Goal: Transaction & Acquisition: Purchase product/service

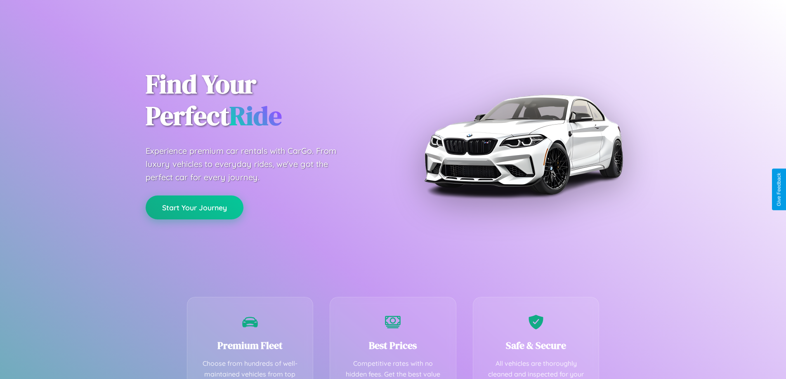
click at [194, 208] on button "Start Your Journey" at bounding box center [195, 208] width 98 height 24
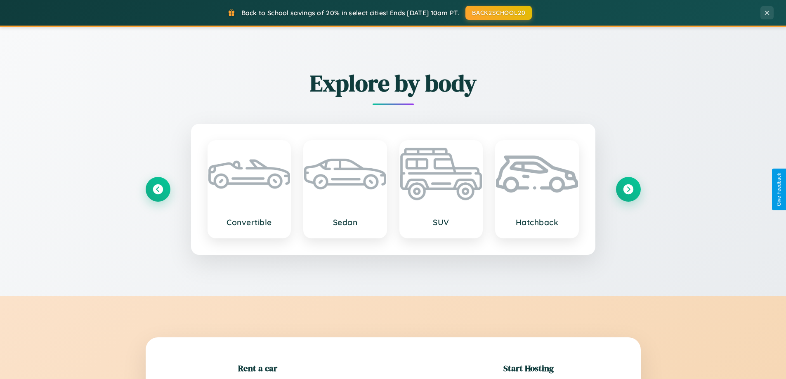
scroll to position [178, 0]
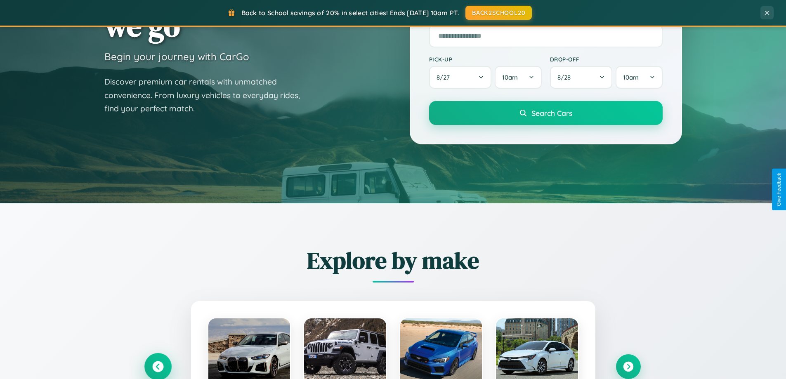
click at [158, 367] on icon at bounding box center [157, 366] width 11 height 11
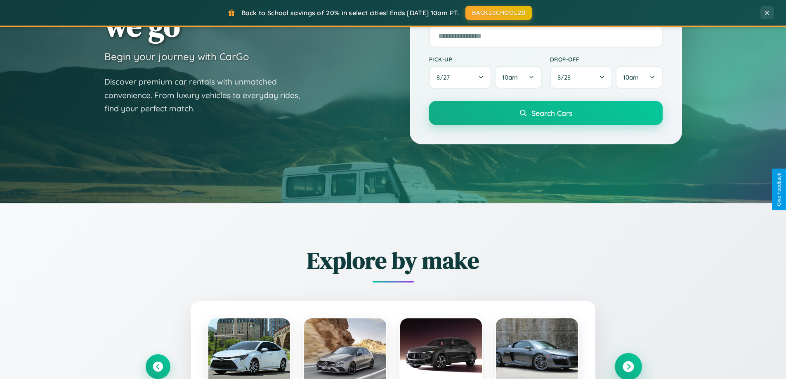
click at [628, 367] on icon at bounding box center [628, 366] width 11 height 11
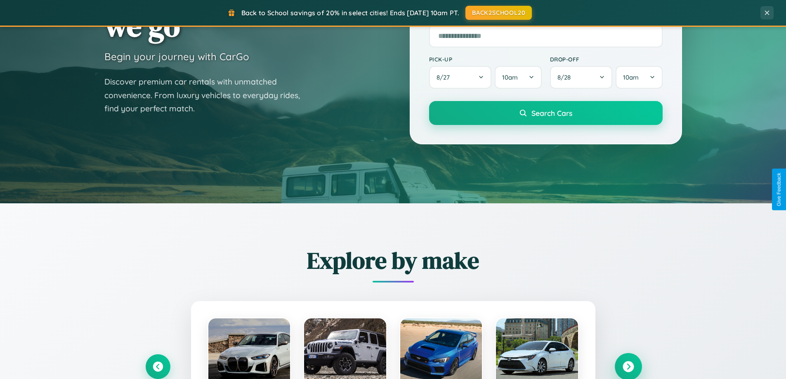
click at [628, 366] on icon at bounding box center [628, 366] width 11 height 11
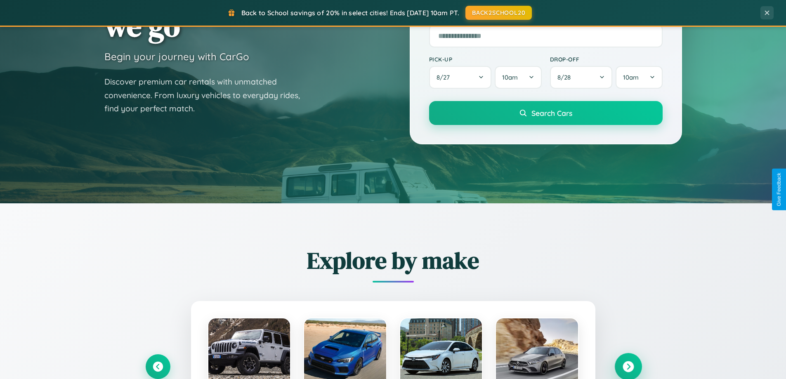
click at [628, 366] on icon at bounding box center [628, 366] width 11 height 11
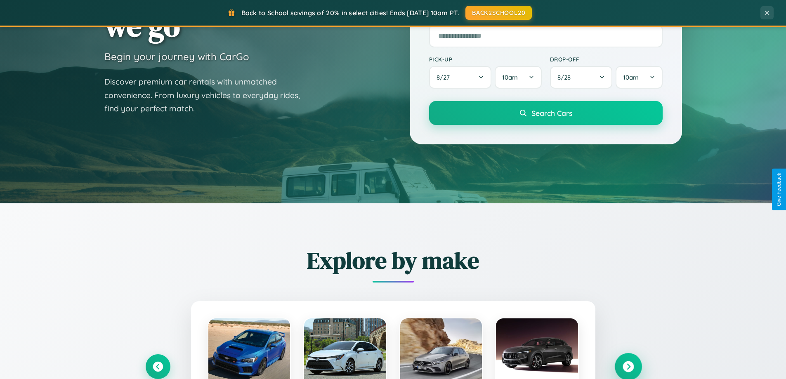
scroll to position [0, 0]
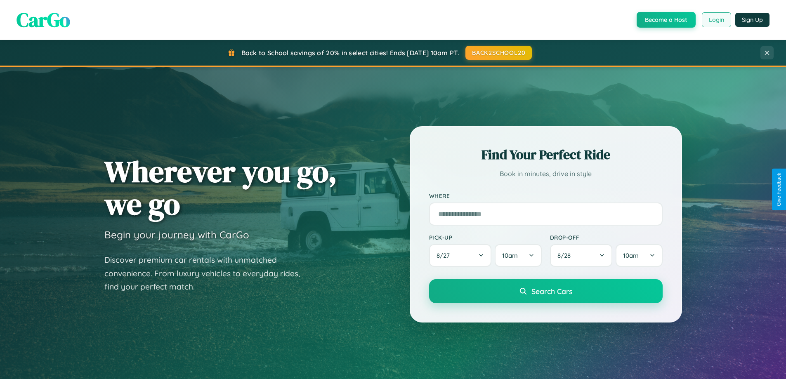
click at [716, 20] on button "Login" at bounding box center [716, 19] width 29 height 15
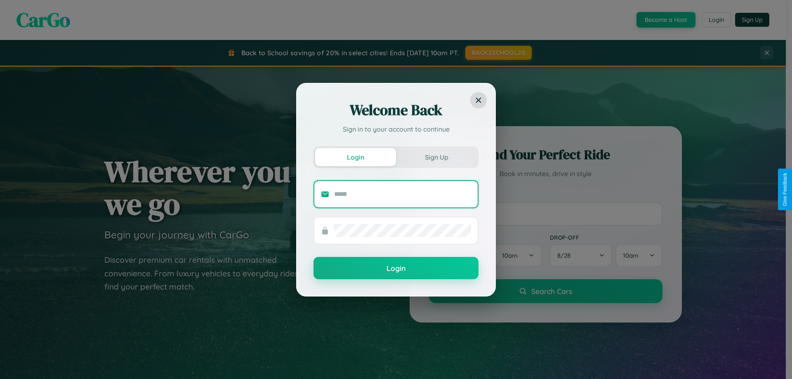
click at [403, 194] on input "text" at bounding box center [402, 194] width 137 height 13
type input "**********"
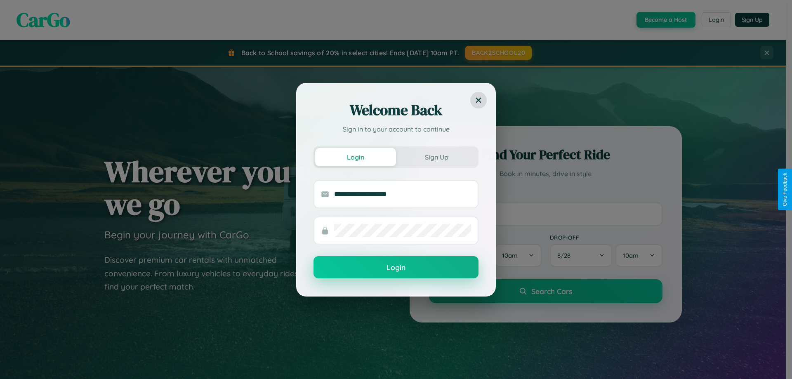
click at [396, 268] on button "Login" at bounding box center [396, 267] width 165 height 22
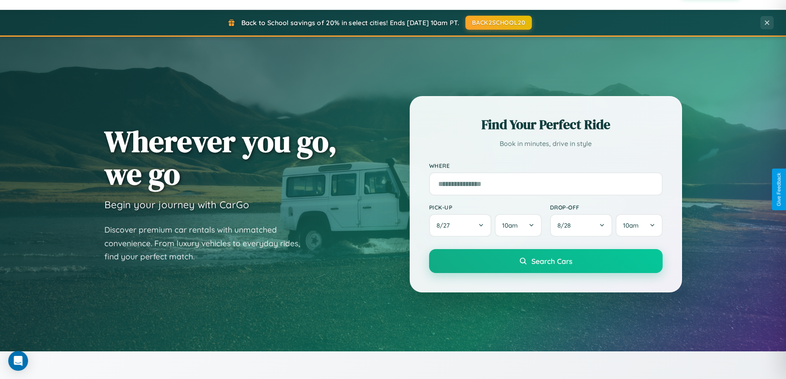
scroll to position [568, 0]
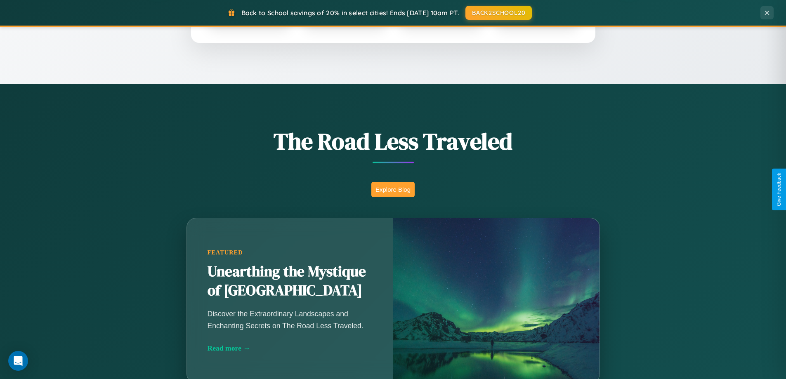
click at [393, 189] on button "Explore Blog" at bounding box center [392, 189] width 43 height 15
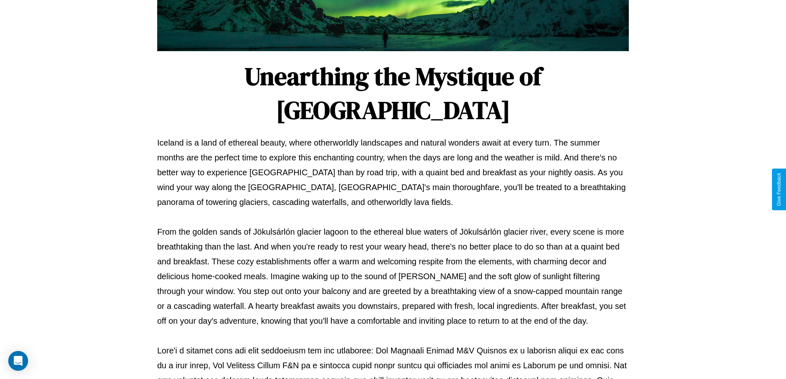
scroll to position [267, 0]
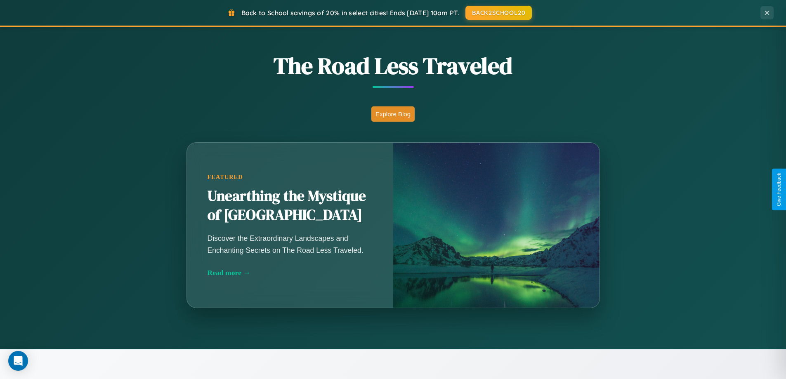
scroll to position [1587, 0]
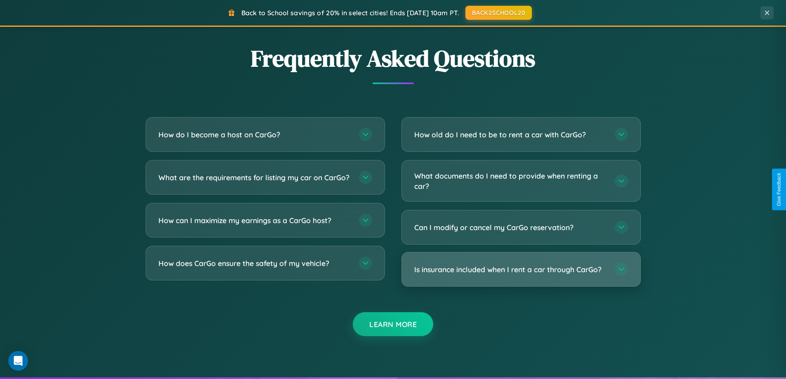
click at [521, 270] on h3 "Is insurance included when I rent a car through CarGo?" at bounding box center [510, 269] width 192 height 10
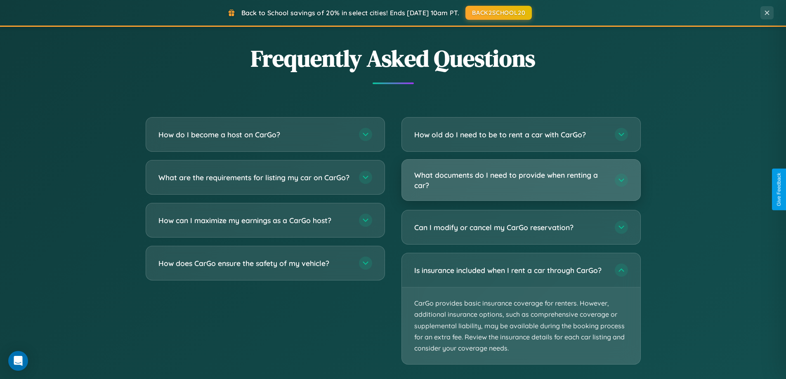
click at [521, 181] on h3 "What documents do I need to provide when renting a car?" at bounding box center [510, 180] width 192 height 20
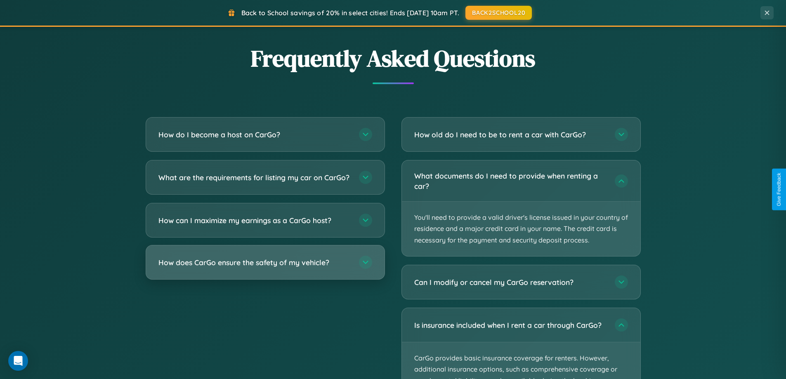
click at [265, 268] on h3 "How does CarGo ensure the safety of my vehicle?" at bounding box center [254, 262] width 192 height 10
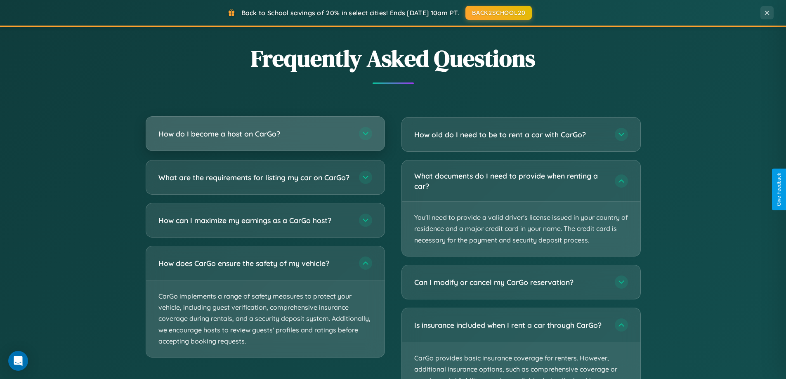
click at [265, 134] on h3 "How do I become a host on CarGo?" at bounding box center [254, 134] width 192 height 10
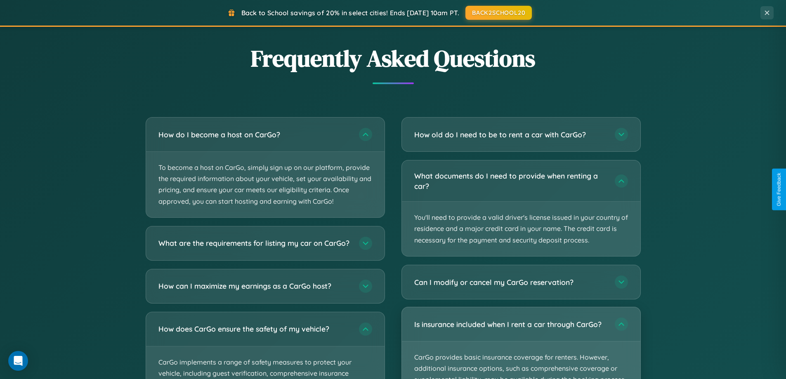
click at [521, 343] on p "CarGo provides basic insurance coverage for renters. However, additional insura…" at bounding box center [521, 380] width 238 height 77
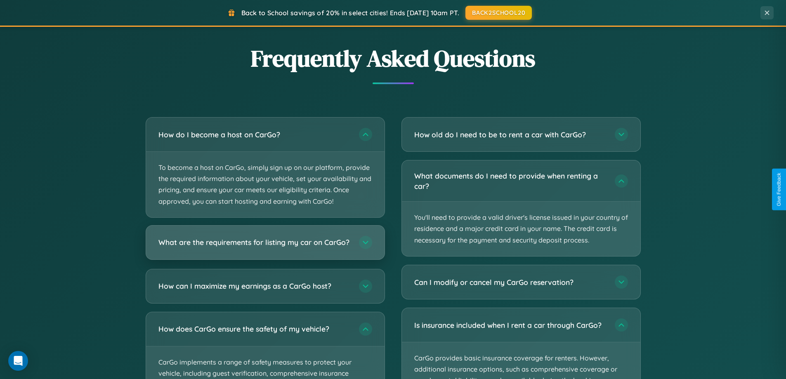
click at [265, 247] on h3 "What are the requirements for listing my car on CarGo?" at bounding box center [254, 242] width 192 height 10
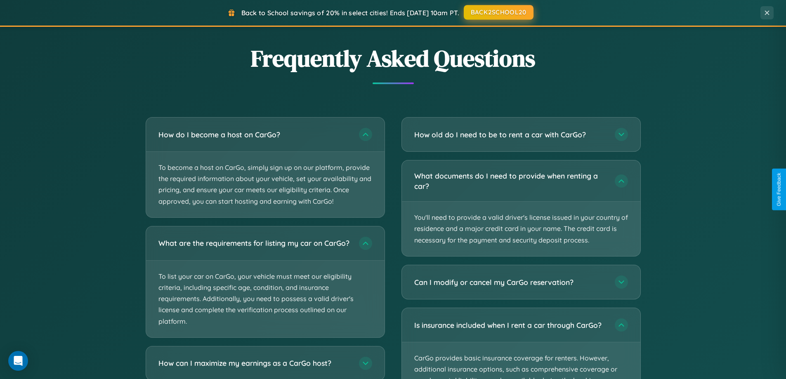
click at [498, 13] on button "BACK2SCHOOL20" at bounding box center [499, 12] width 70 height 15
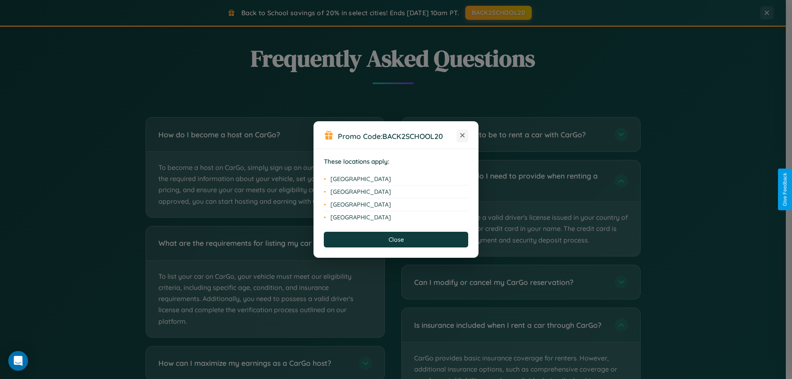
click at [462, 136] on icon at bounding box center [462, 135] width 5 height 5
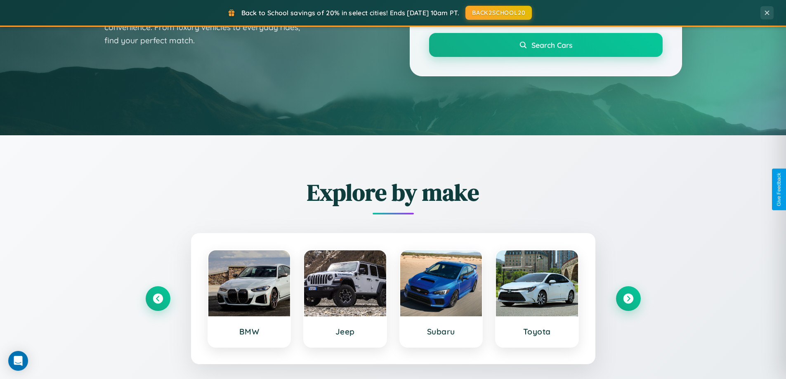
scroll to position [24, 0]
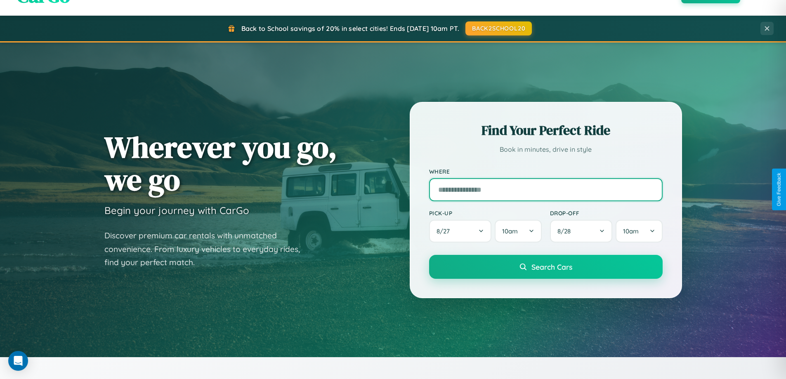
click at [545, 189] on input "text" at bounding box center [546, 189] width 234 height 23
type input "******"
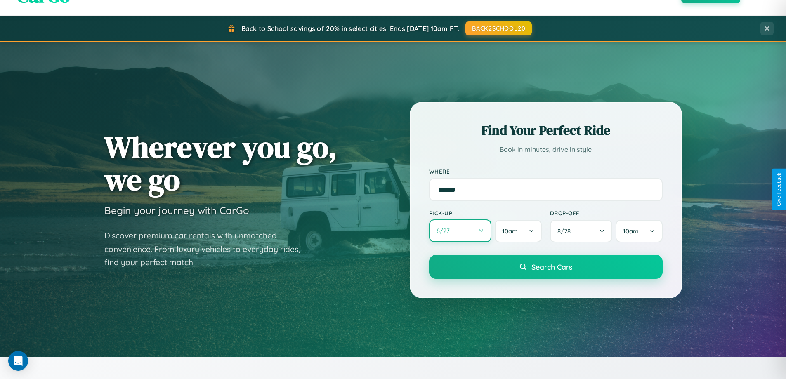
click at [460, 231] on button "8 / 27" at bounding box center [460, 230] width 63 height 23
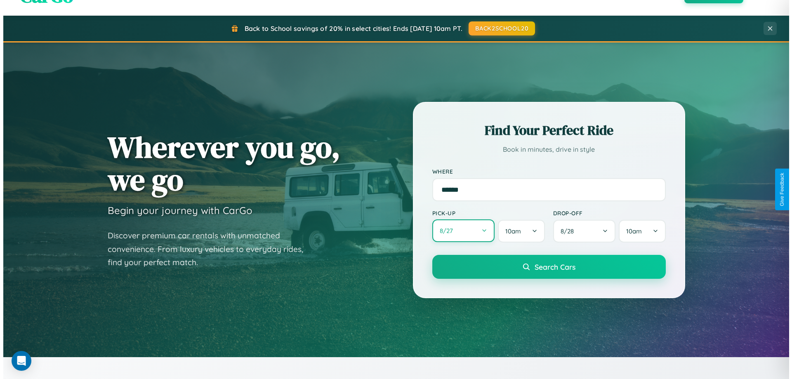
select select "*"
select select "****"
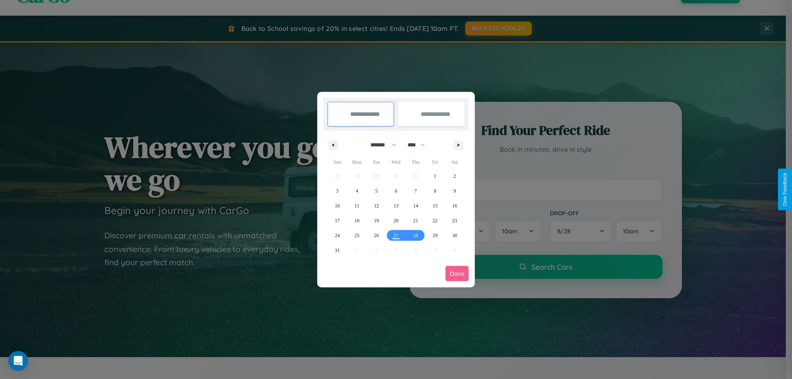
drag, startPoint x: 380, startPoint y: 145, endPoint x: 396, endPoint y: 165, distance: 26.4
click at [380, 145] on select "******* ******** ***** ***** *** **** **** ****** ********* ******* ******** **…" at bounding box center [381, 145] width 35 height 14
select select "*"
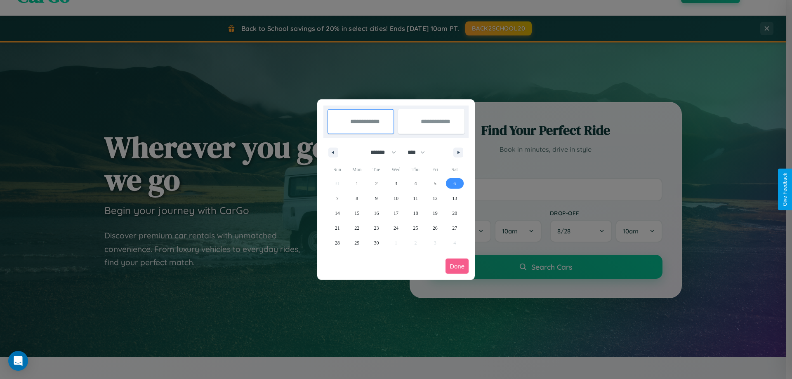
click at [455, 183] on span "6" at bounding box center [454, 183] width 2 height 15
type input "**********"
click at [376, 213] on span "16" at bounding box center [376, 213] width 5 height 15
type input "**********"
click at [457, 266] on button "Done" at bounding box center [457, 266] width 23 height 15
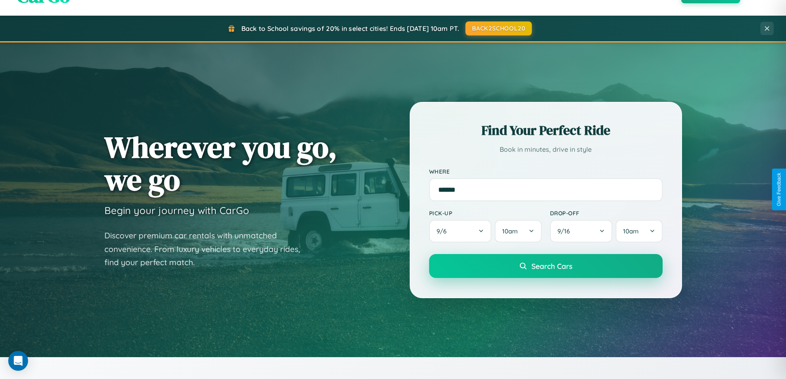
click at [545, 266] on span "Search Cars" at bounding box center [551, 266] width 41 height 9
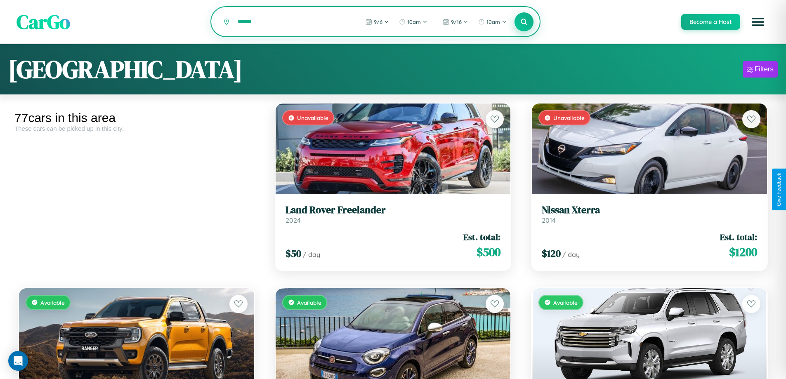
type input "******"
click at [524, 22] on icon at bounding box center [524, 22] width 8 height 8
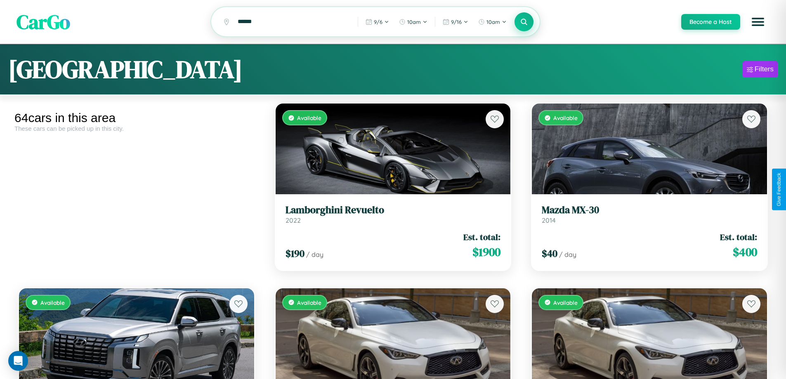
scroll to position [50, 0]
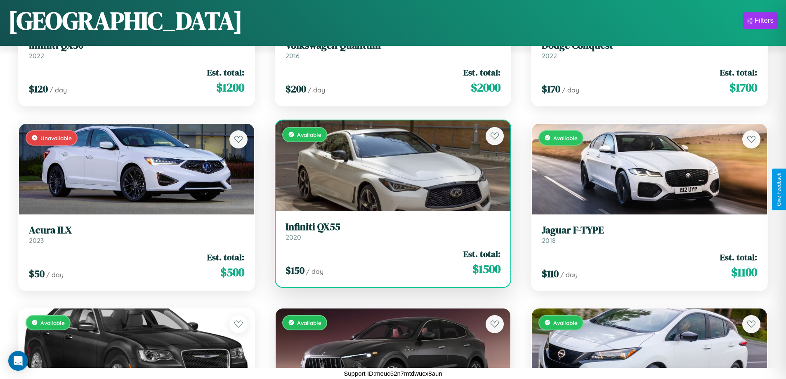
click at [389, 233] on h3 "Infiniti QX55" at bounding box center [392, 227] width 215 height 12
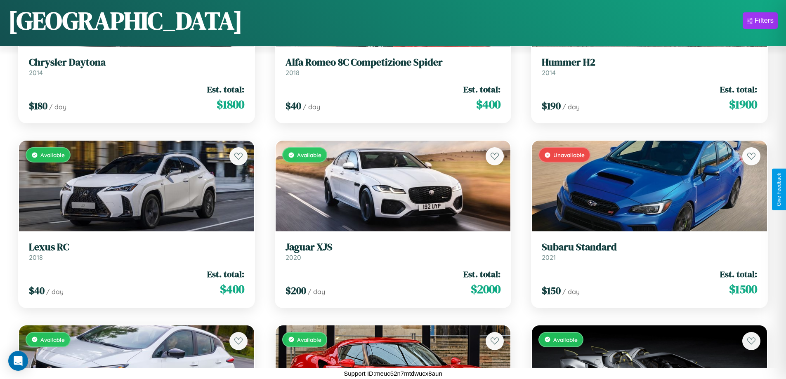
scroll to position [2887, 0]
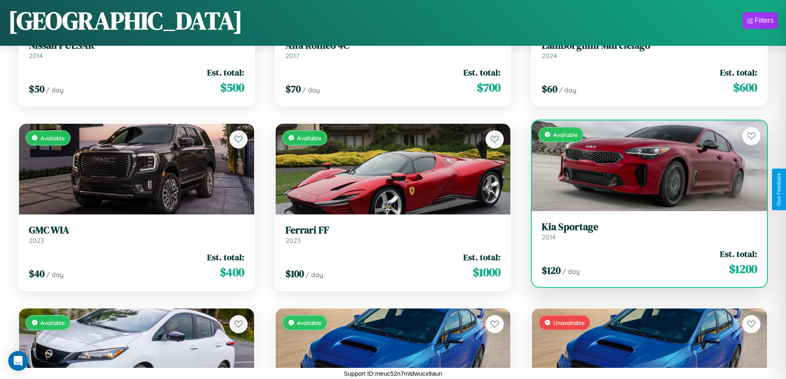
click at [644, 234] on link "Kia Sportage 2014" at bounding box center [649, 231] width 215 height 20
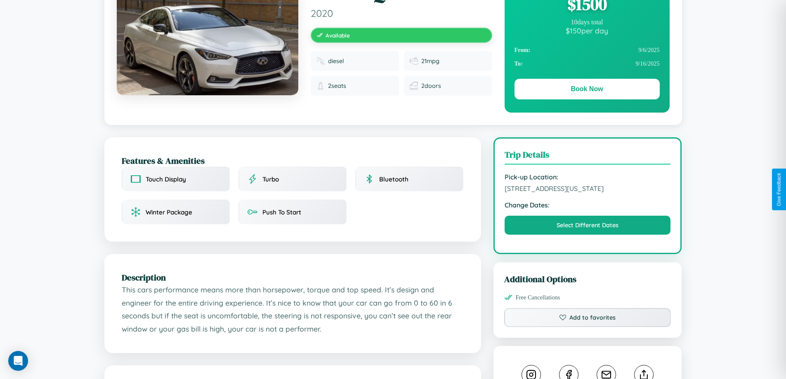
scroll to position [214, 0]
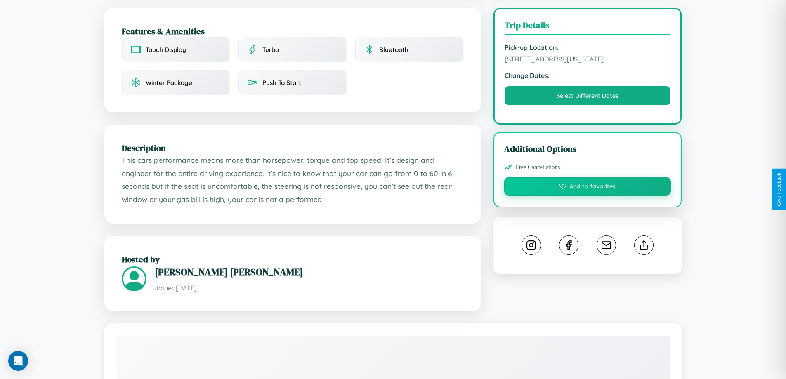
click at [587, 188] on button "Add to favorites" at bounding box center [587, 186] width 167 height 19
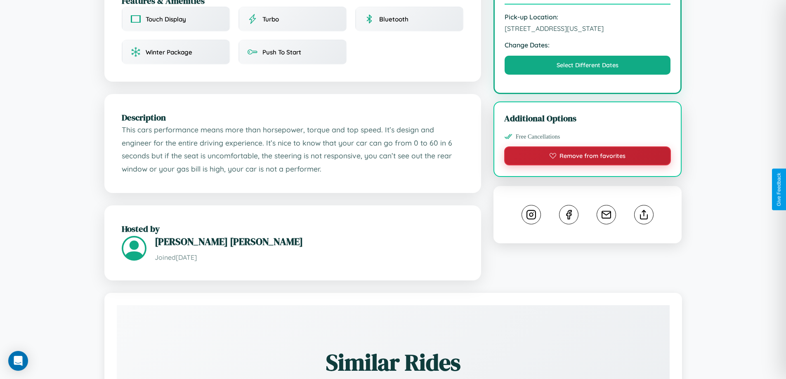
scroll to position [496, 0]
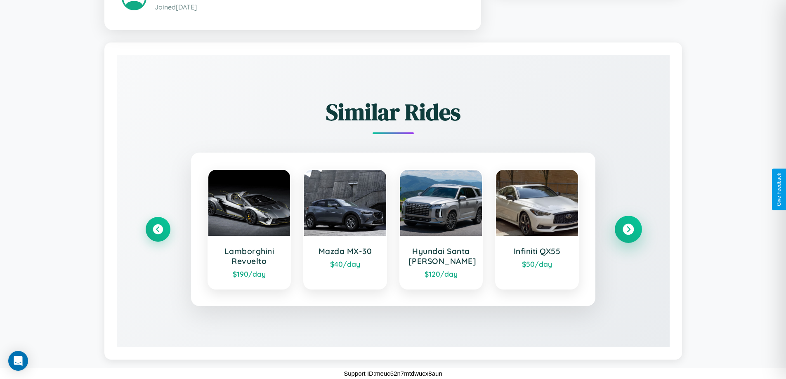
click at [628, 229] on icon at bounding box center [628, 229] width 11 height 11
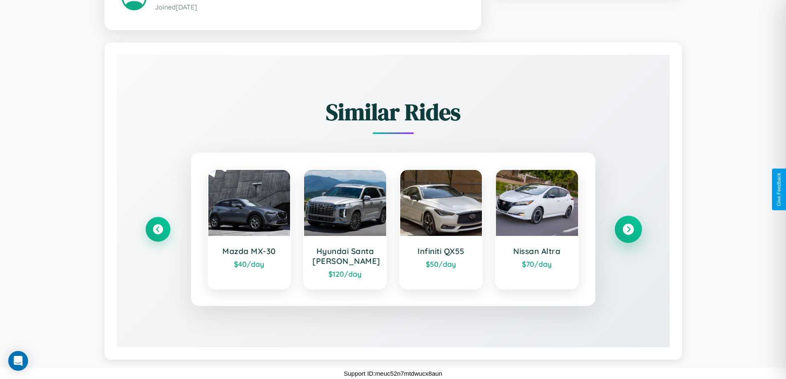
click at [628, 229] on icon at bounding box center [628, 229] width 11 height 11
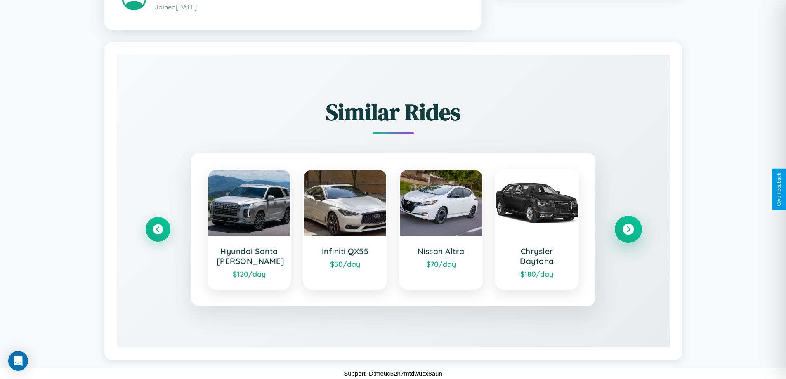
click at [628, 229] on icon at bounding box center [628, 229] width 11 height 11
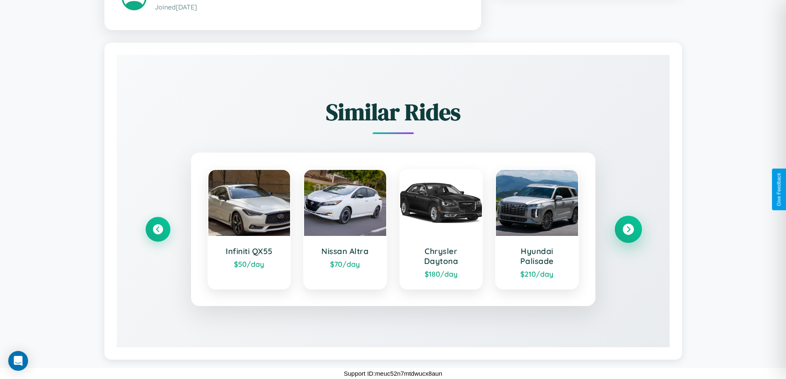
click at [628, 229] on icon at bounding box center [628, 229] width 11 height 11
